Goal: Task Accomplishment & Management: Use online tool/utility

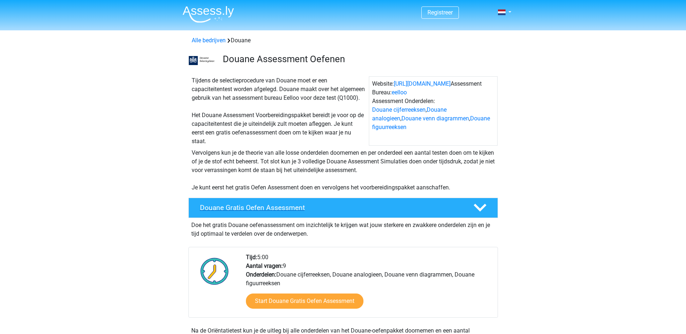
click at [390, 208] on div "Douane Gratis Oefen Assessment" at bounding box center [342, 208] width 309 height 20
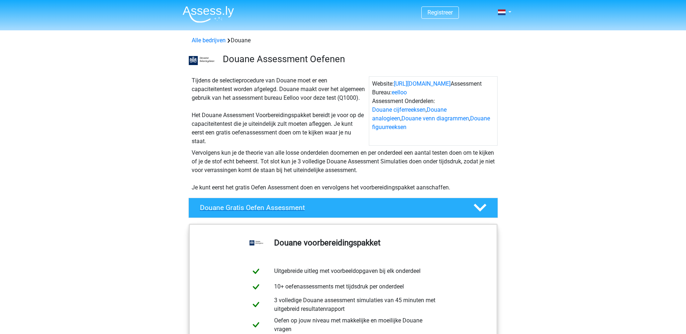
click at [389, 209] on div "Douane Gratis Oefen Assessment" at bounding box center [342, 208] width 309 height 20
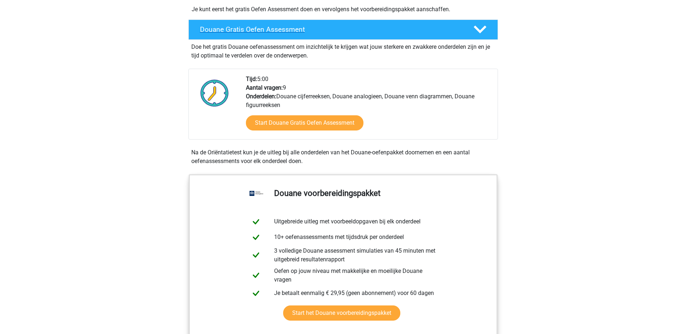
scroll to position [181, 0]
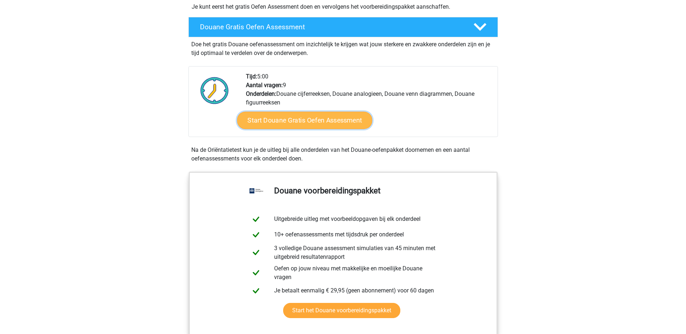
click at [340, 129] on link "Start Douane Gratis Oefen Assessment" at bounding box center [304, 120] width 135 height 17
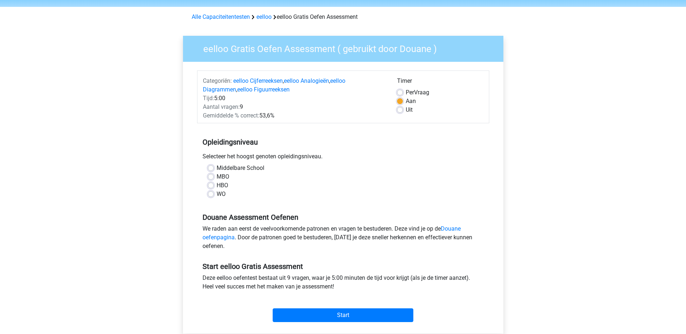
scroll to position [72, 0]
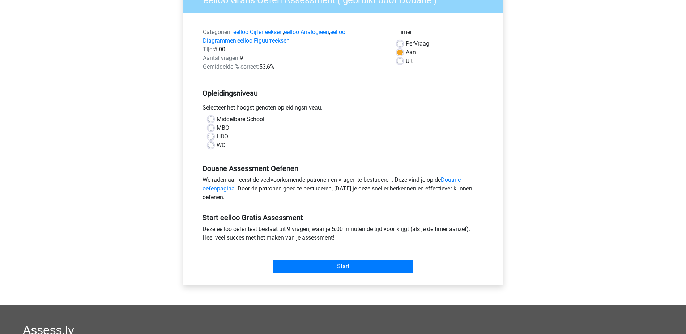
click at [217, 128] on label "MBO" at bounding box center [223, 128] width 13 height 9
click at [212, 128] on input "MBO" at bounding box center [211, 127] width 6 height 7
radio input "true"
click at [339, 275] on div "Start" at bounding box center [343, 260] width 292 height 31
click at [340, 265] on input "Start" at bounding box center [343, 267] width 141 height 14
